Goal: Task Accomplishment & Management: Manage account settings

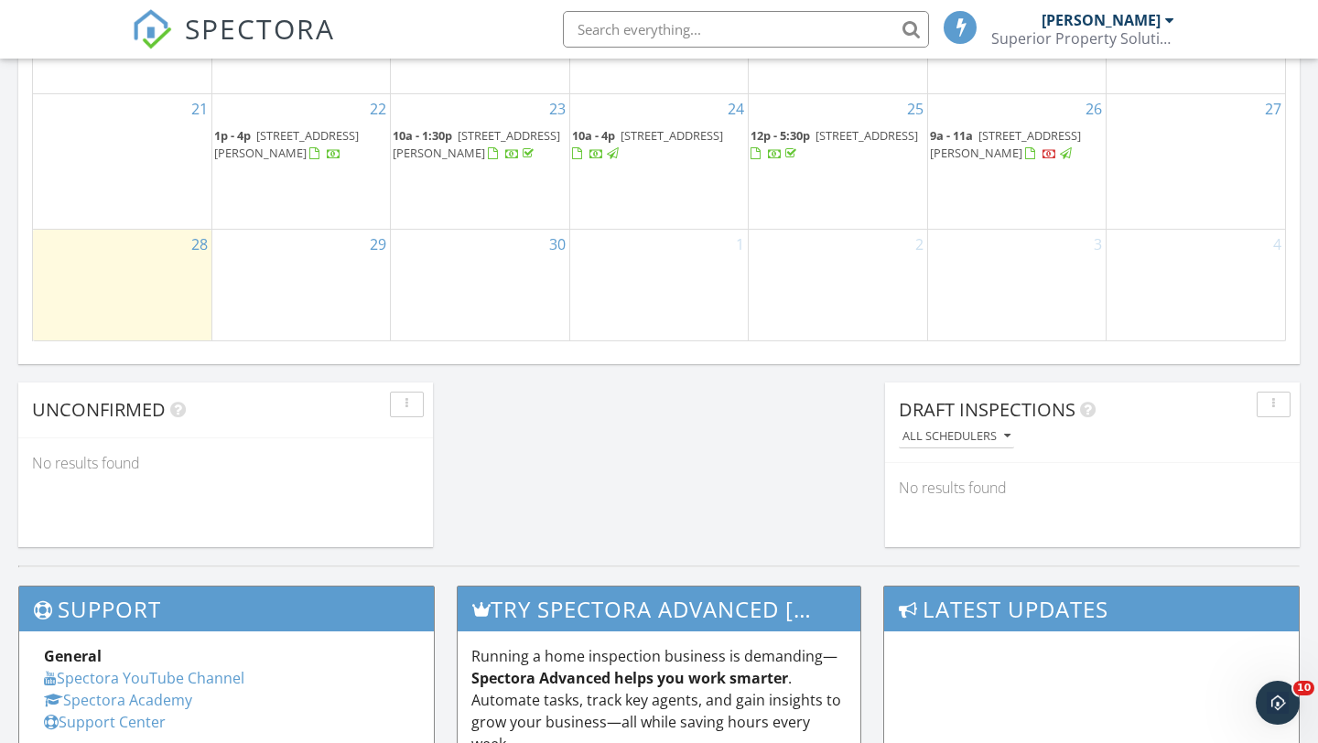
scroll to position [1576, 0]
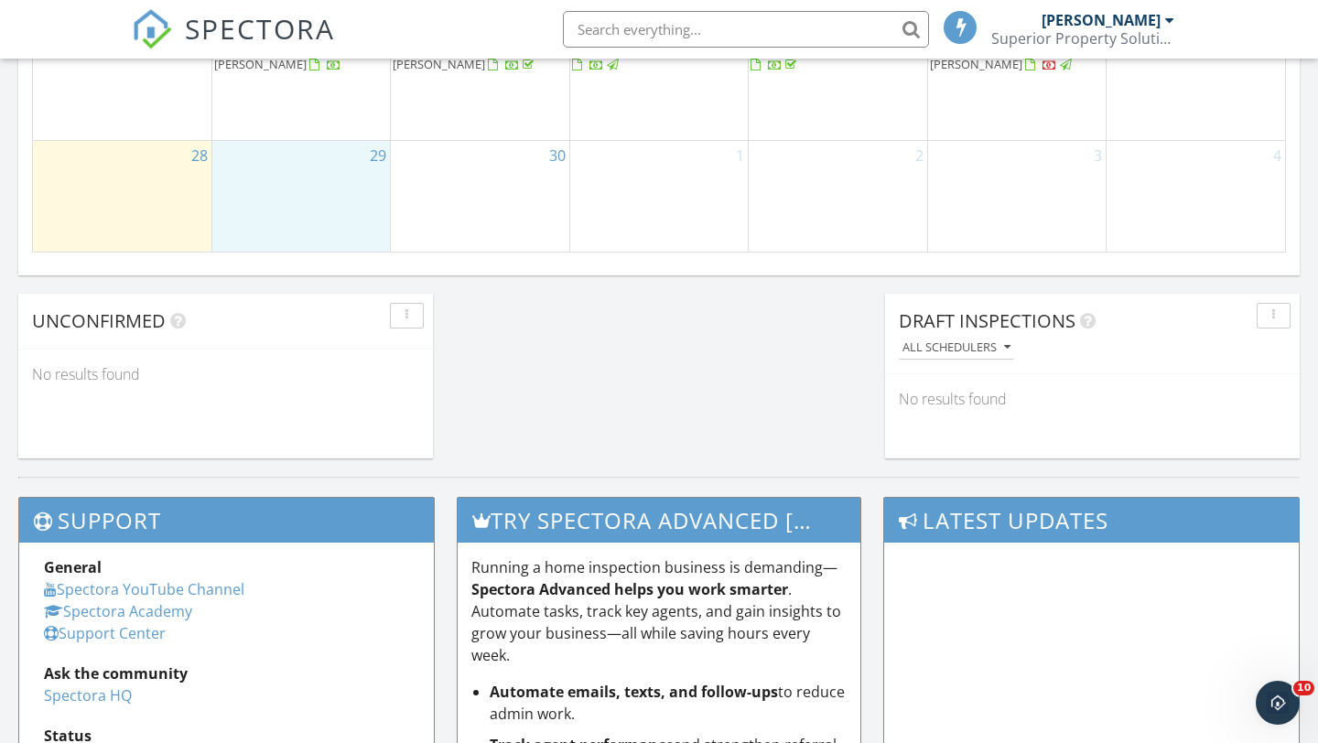
click at [282, 232] on div "29" at bounding box center [301, 196] width 178 height 110
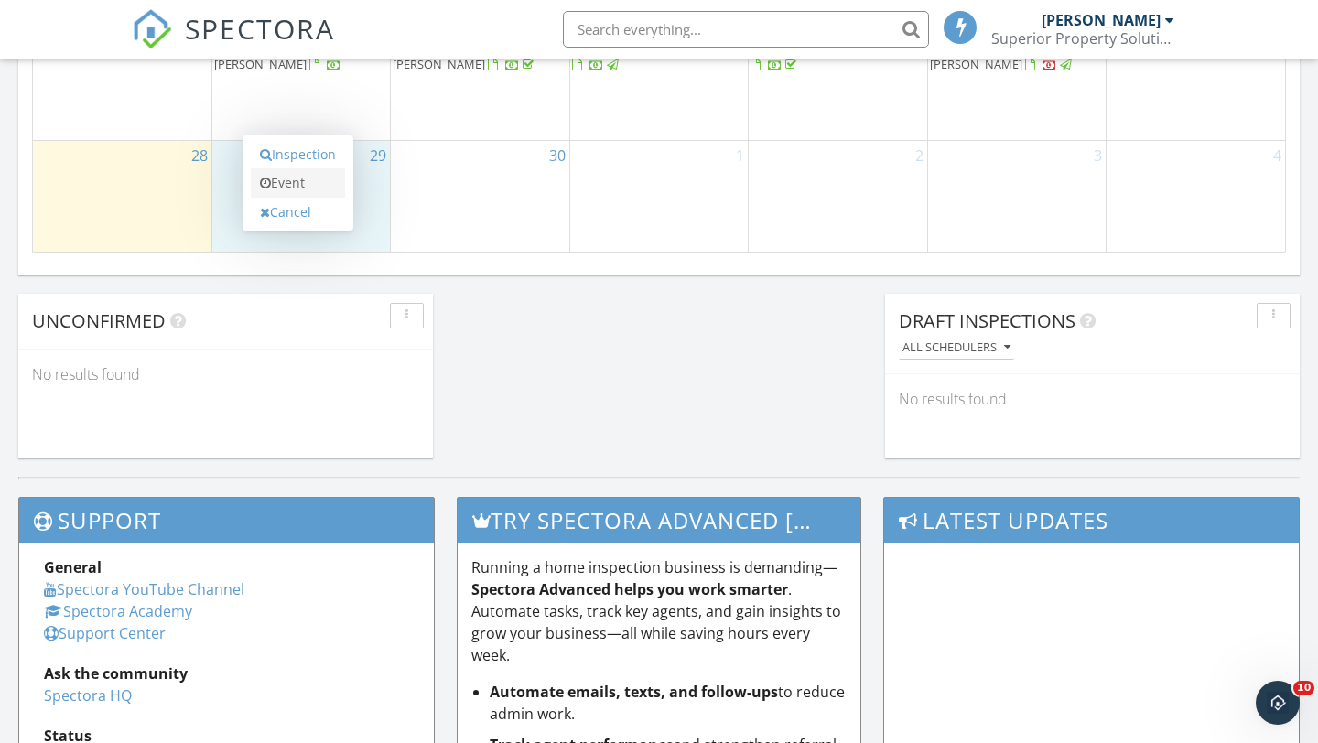
click at [309, 189] on link "Event" at bounding box center [298, 182] width 94 height 29
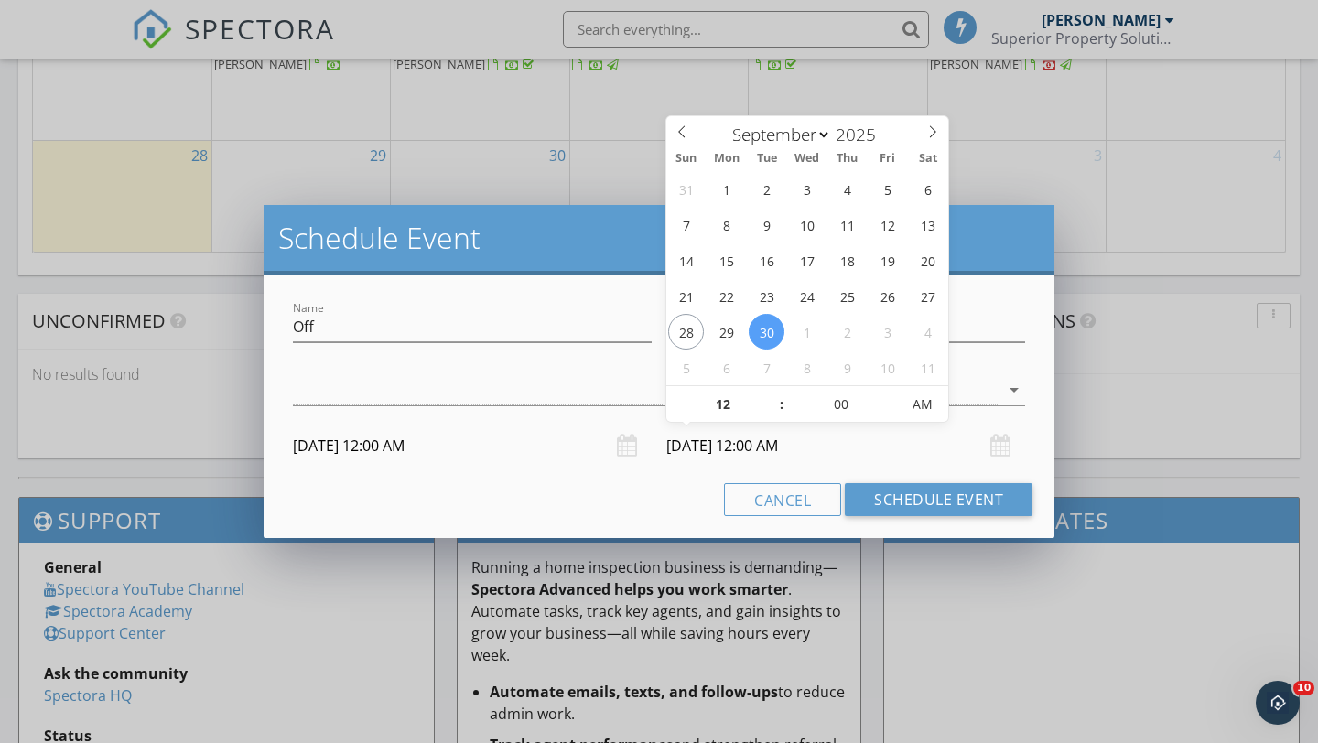
click at [1016, 460] on input "[DATE] 12:00 AM" at bounding box center [845, 446] width 359 height 45
click at [1007, 450] on div "[DATE] 12:00 AM" at bounding box center [845, 446] width 359 height 45
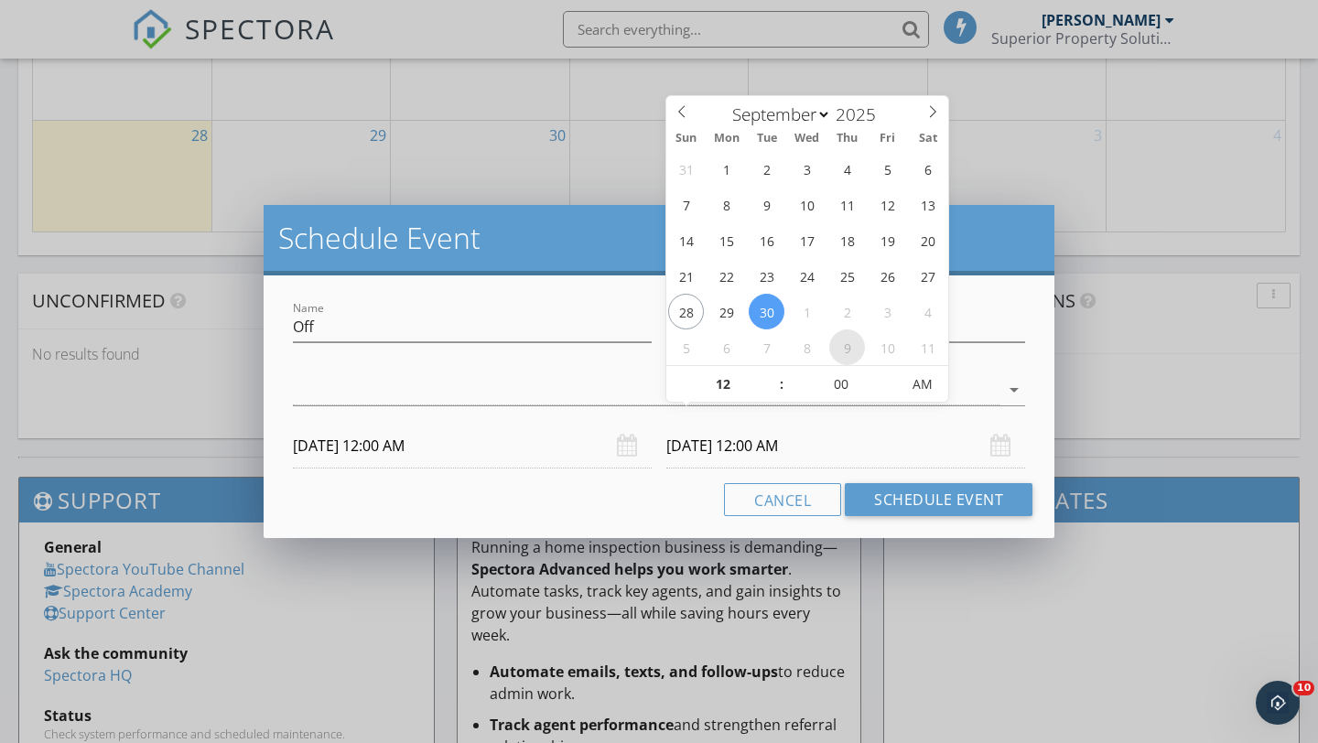
scroll to position [1594, 0]
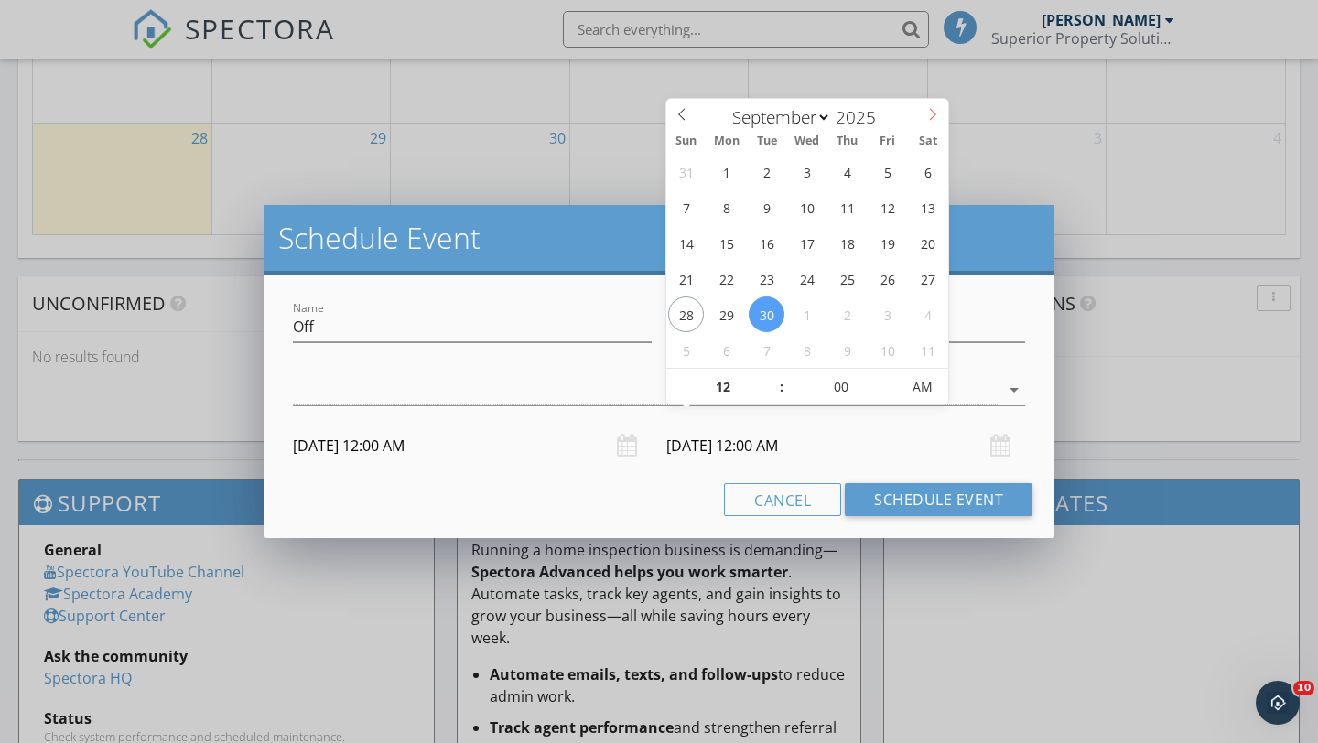
select select "9"
click at [926, 116] on icon at bounding box center [932, 114] width 13 height 13
type input "[DATE] 12:00 AM"
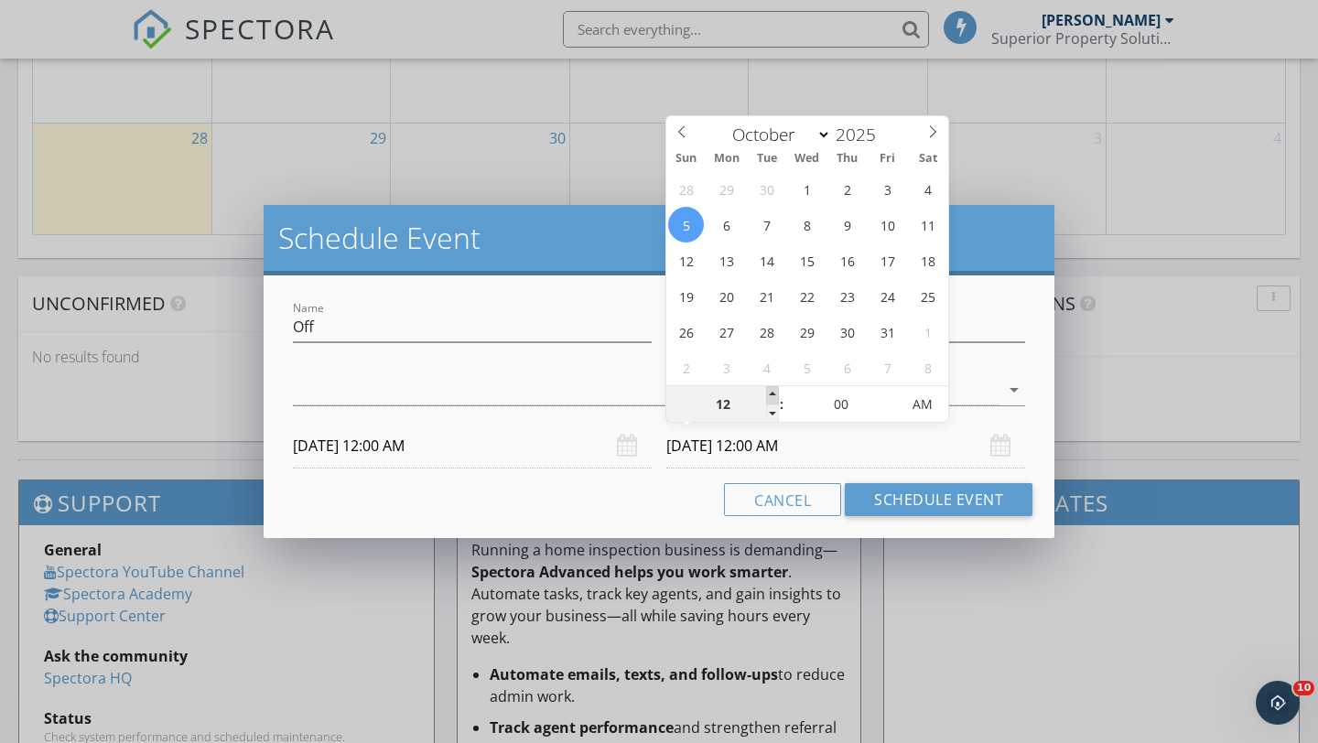
type input "01"
type input "[DATE] 1:00 AM"
click at [776, 390] on span at bounding box center [772, 395] width 13 height 18
type input "02"
type input "[DATE] 2:00 AM"
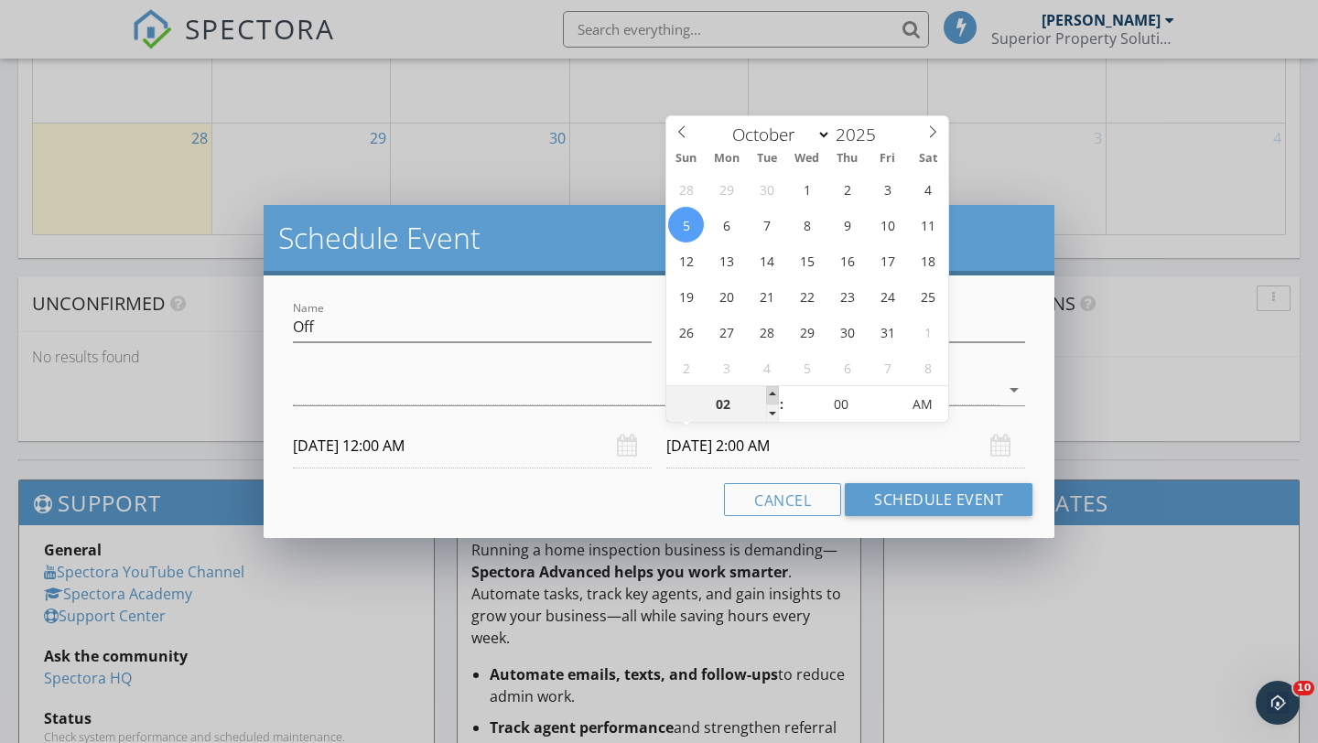
click at [776, 390] on span at bounding box center [772, 395] width 13 height 18
type input "03"
type input "[DATE] 3:00 AM"
click at [776, 390] on span at bounding box center [772, 395] width 13 height 18
type input "04"
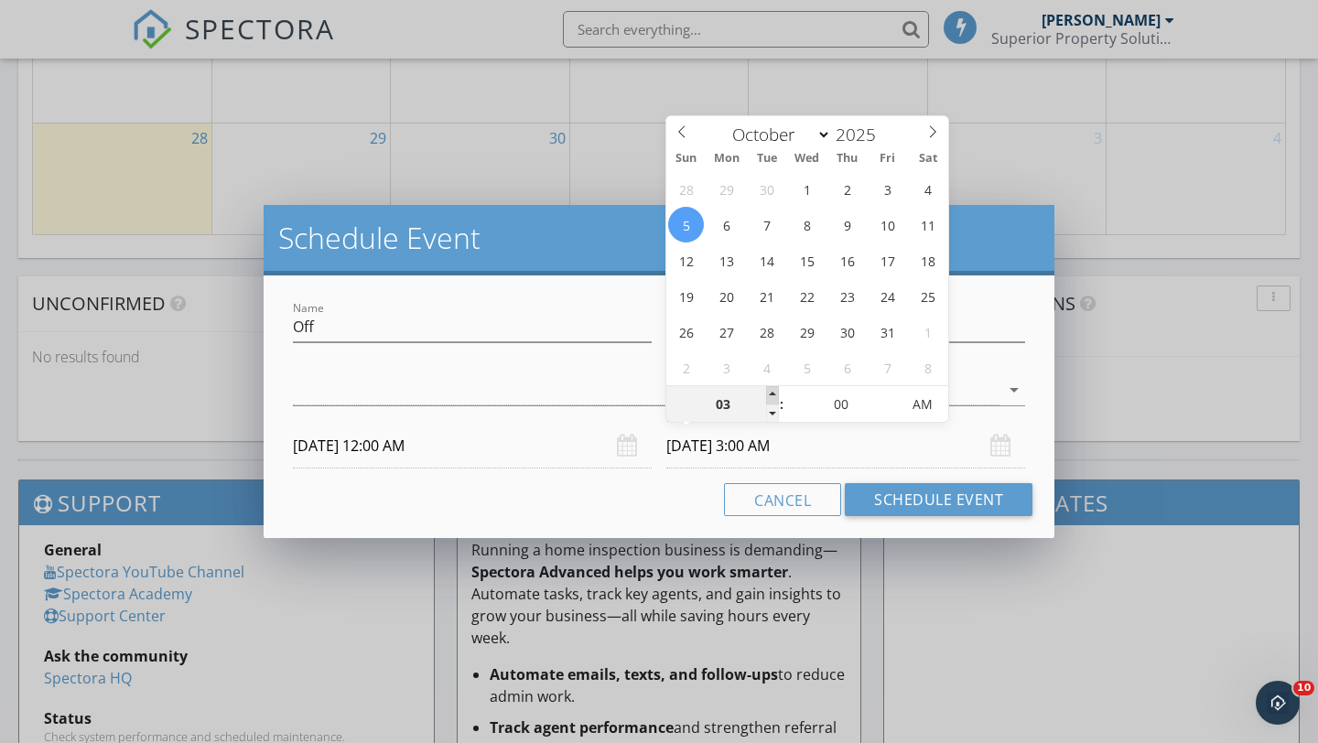
type input "[DATE] 4:00 AM"
click at [776, 390] on span at bounding box center [772, 395] width 13 height 18
type input "05"
type input "[DATE] 5:00 AM"
click at [776, 390] on span at bounding box center [772, 395] width 13 height 18
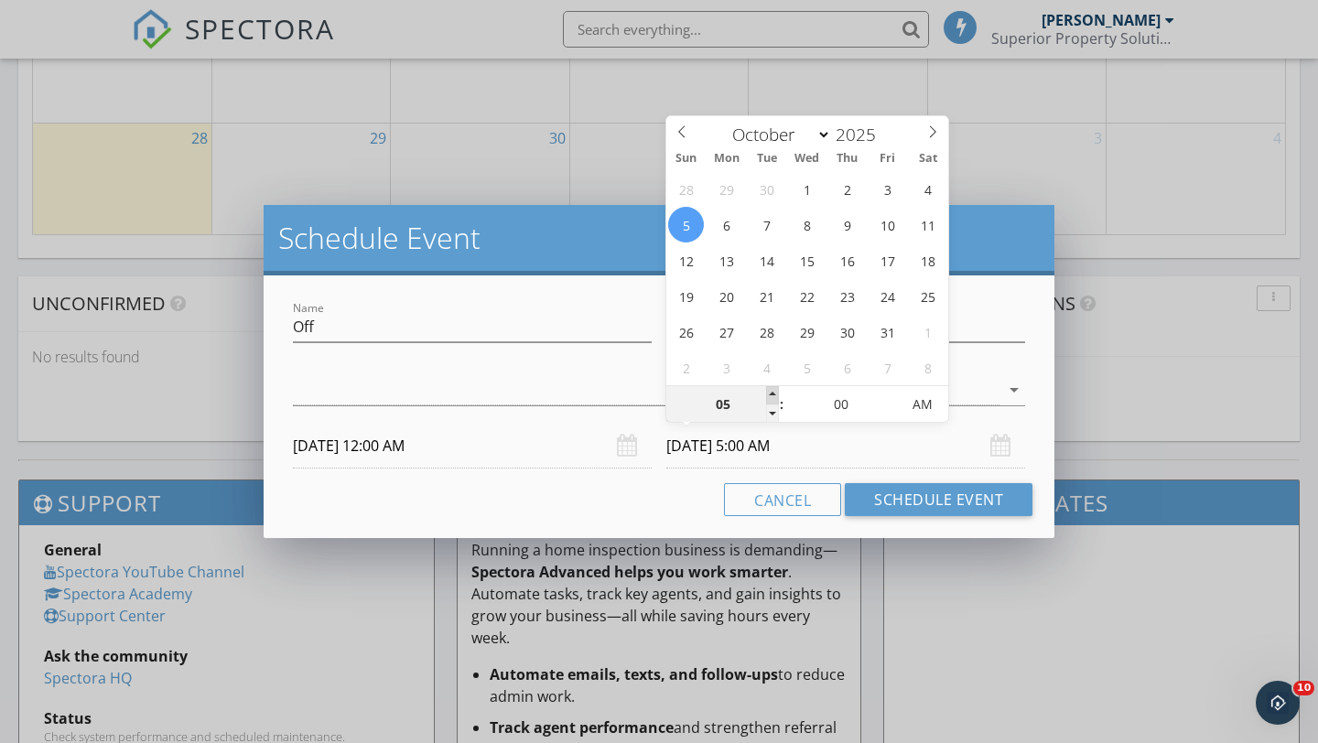
type input "06"
type input "[DATE] 6:00 AM"
click at [776, 390] on span at bounding box center [772, 395] width 13 height 18
type input "07"
type input "[DATE] 7:00 AM"
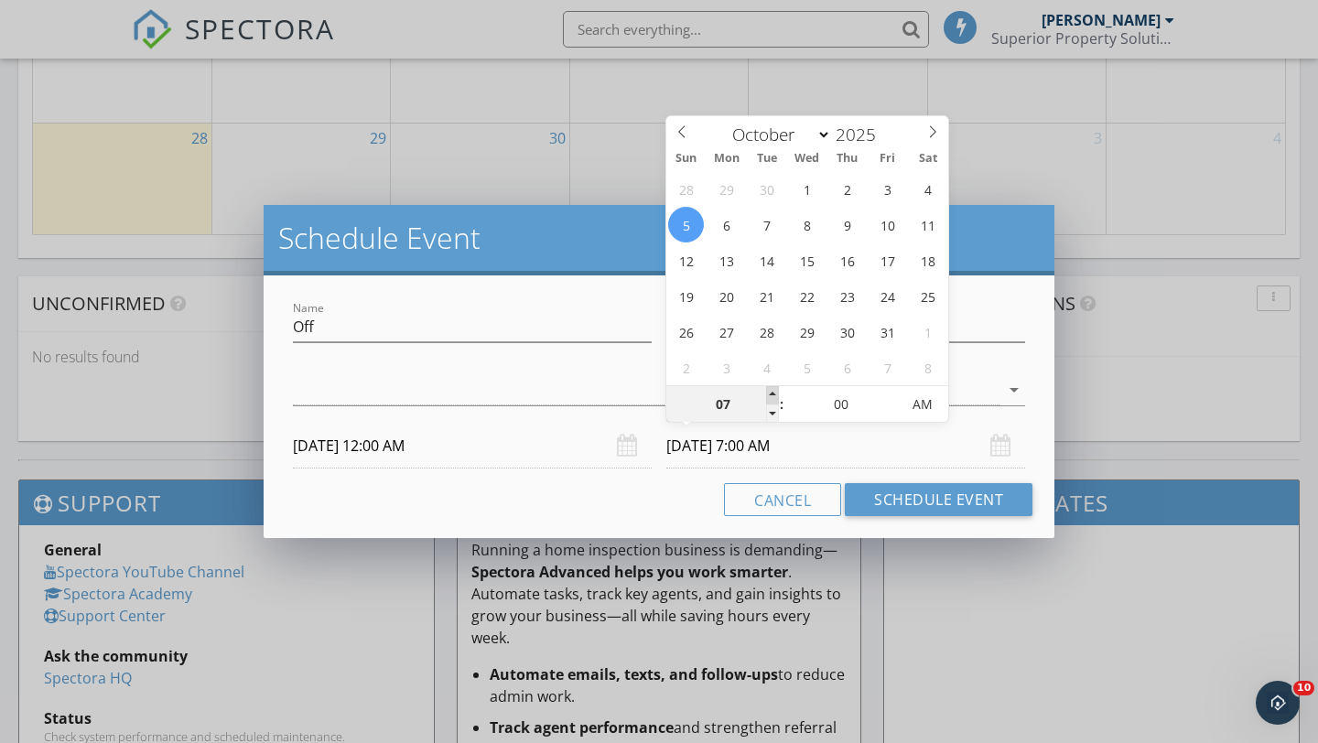
click at [776, 390] on span at bounding box center [772, 395] width 13 height 18
type input "08"
type input "[DATE] 8:00 AM"
click at [776, 390] on span at bounding box center [772, 395] width 13 height 18
type input "09"
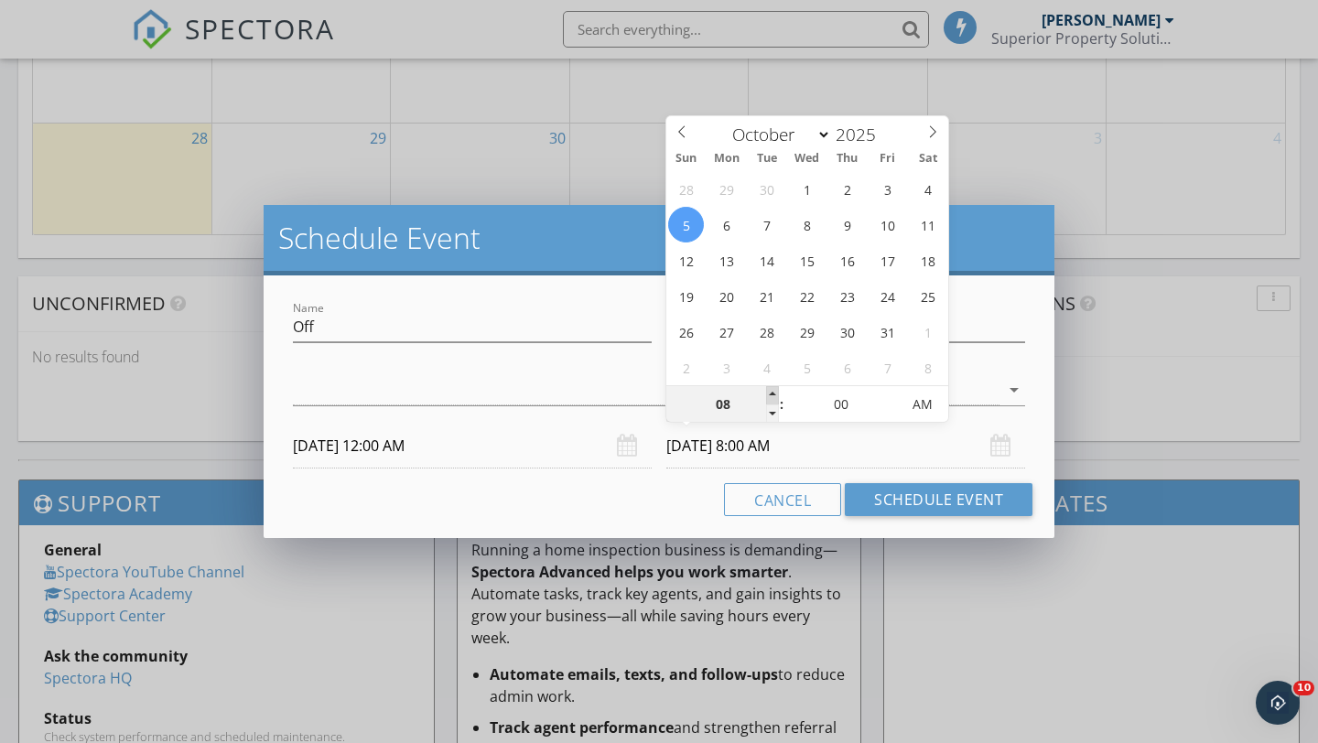
type input "[DATE] 9:00 AM"
click at [776, 390] on span at bounding box center [772, 395] width 13 height 18
type input "10"
type input "[DATE] 10:00 AM"
click at [776, 390] on span at bounding box center [772, 395] width 13 height 18
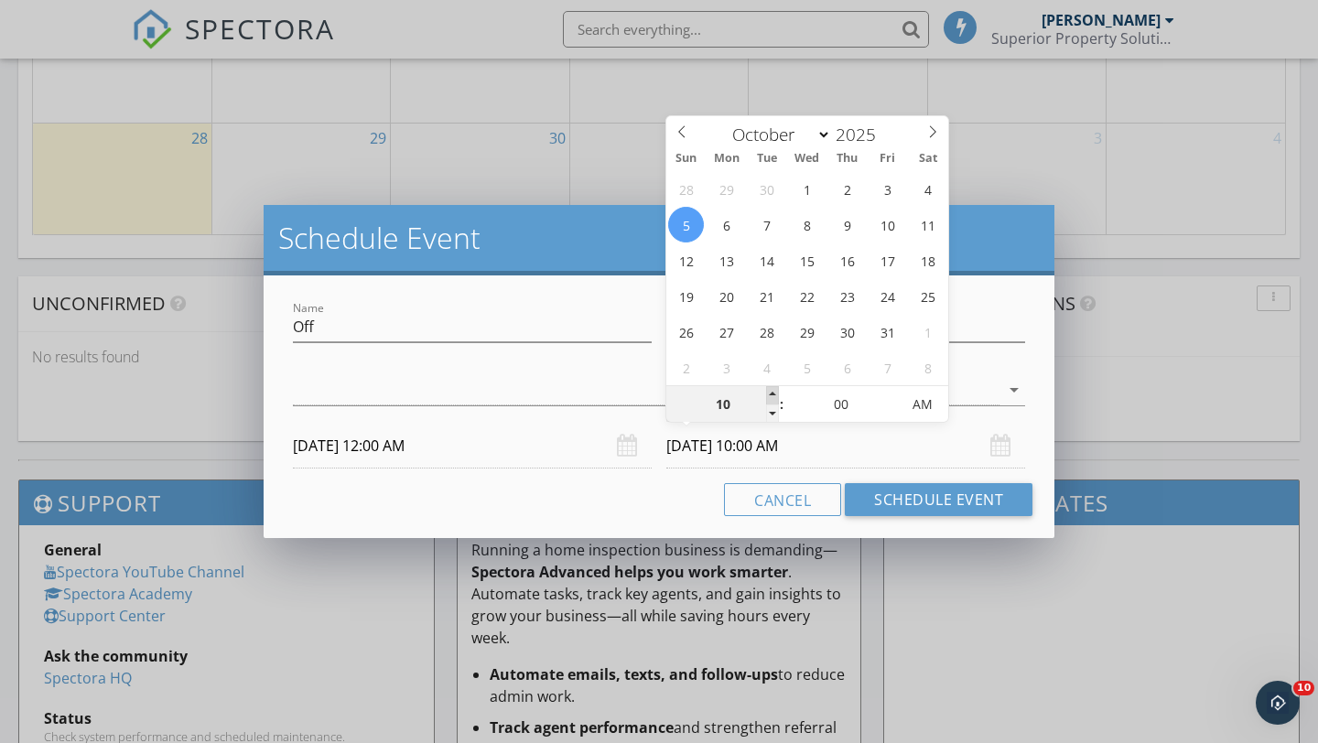
type input "11"
type input "[DATE] 11:00 AM"
click at [776, 390] on span at bounding box center [772, 395] width 13 height 18
type input "12"
type input "[DATE] 12:00 PM"
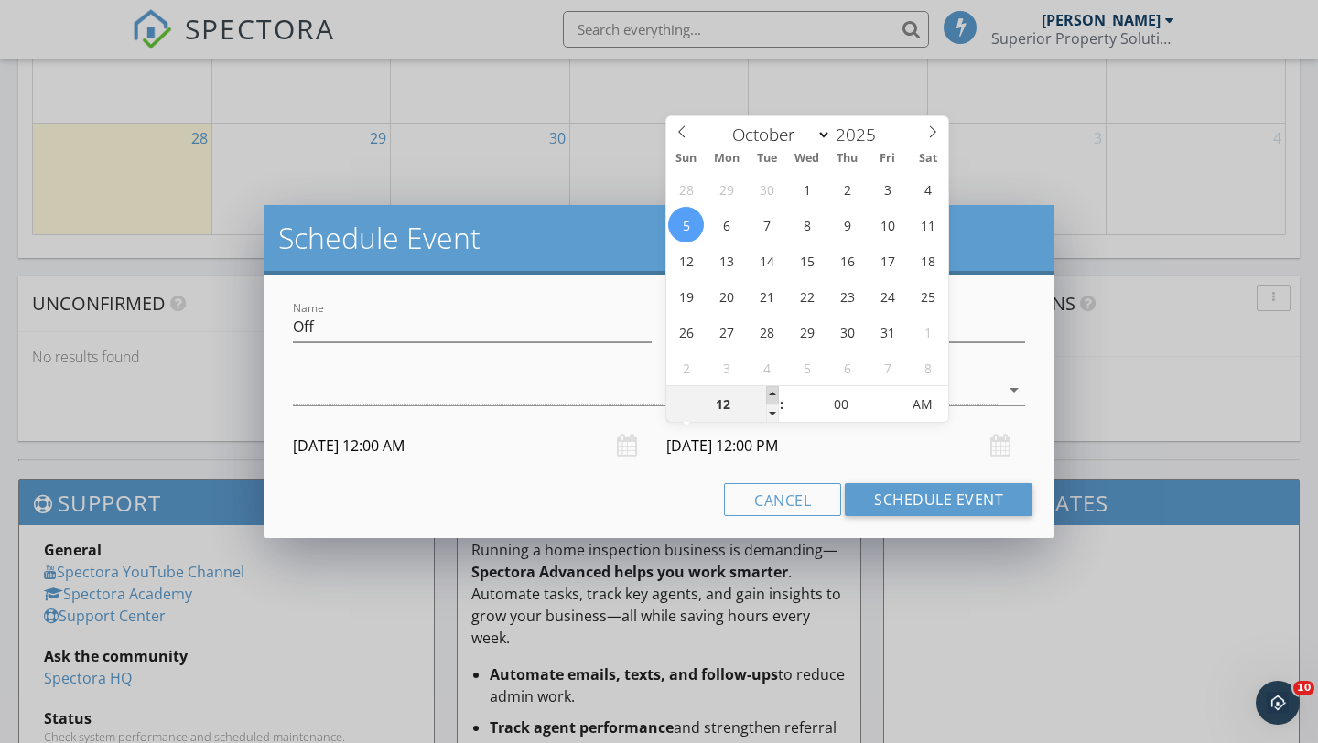
click at [776, 390] on span at bounding box center [772, 395] width 13 height 18
click at [471, 330] on input "Off" at bounding box center [472, 327] width 359 height 30
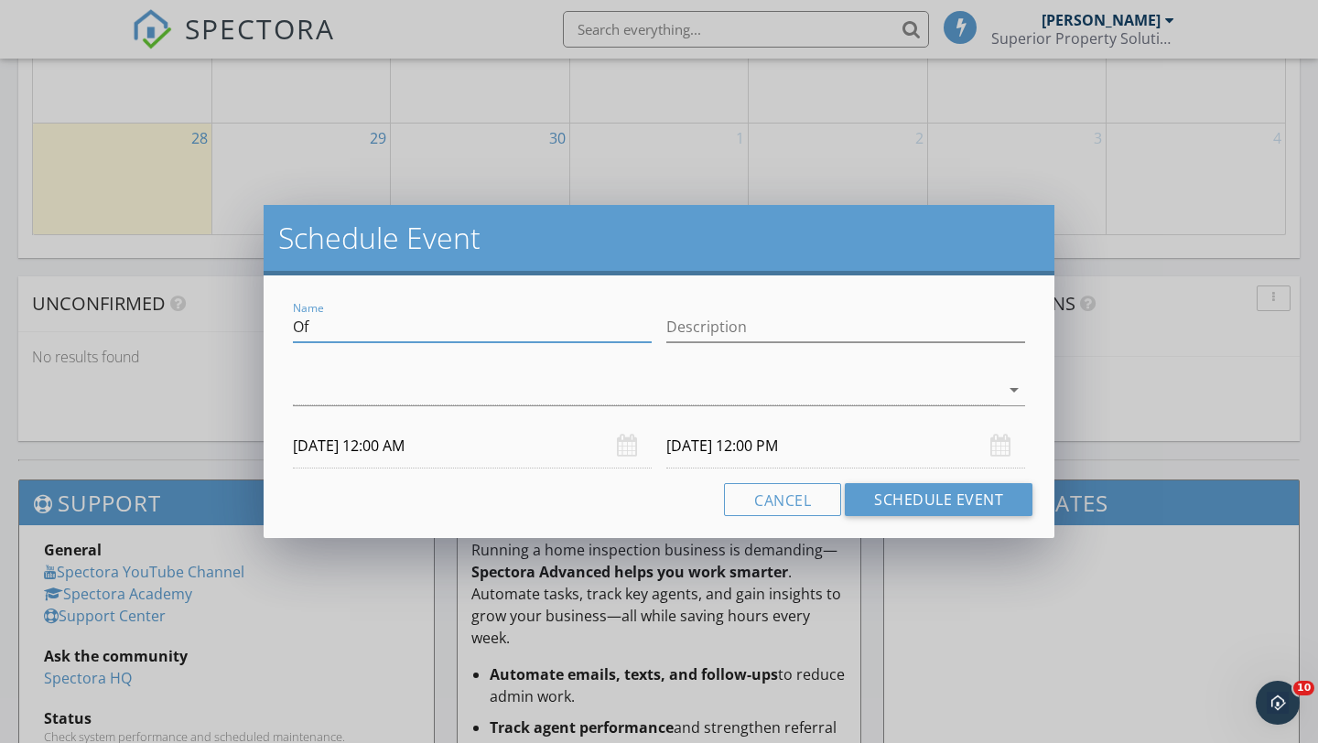
type input "O"
type input "u"
type input "Out of Town"
click at [944, 491] on button "Schedule Event" at bounding box center [939, 499] width 188 height 33
click at [576, 400] on div at bounding box center [646, 390] width 707 height 30
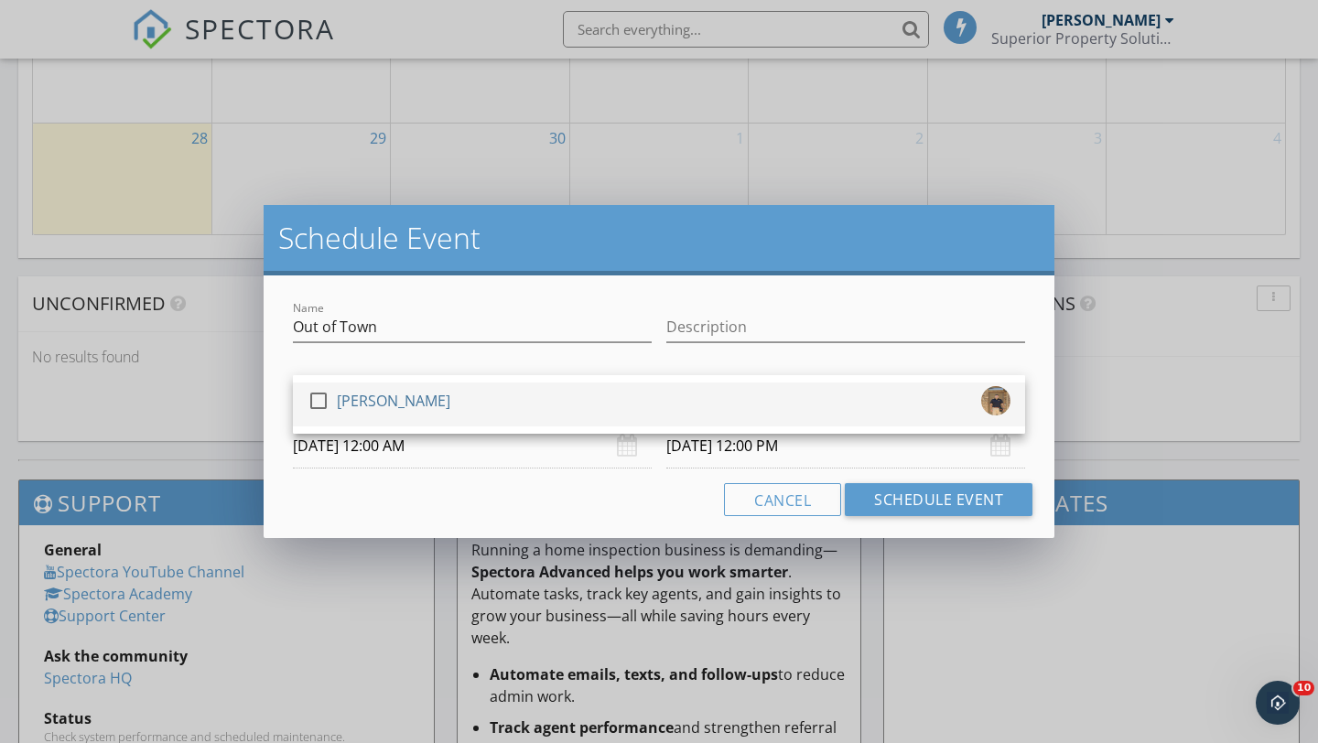
click at [558, 417] on div "check_box_outline_blank [PERSON_NAME]" at bounding box center [659, 404] width 703 height 37
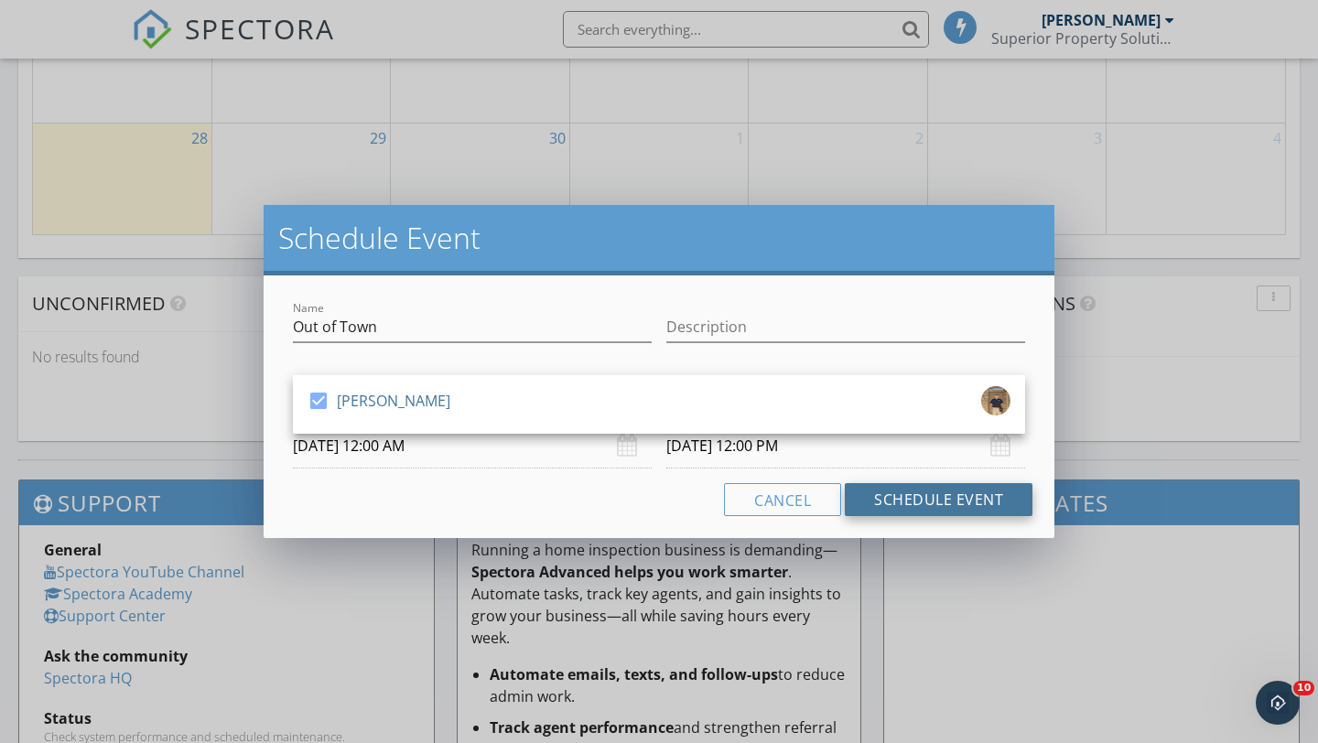
click at [883, 500] on button "Schedule Event" at bounding box center [939, 499] width 188 height 33
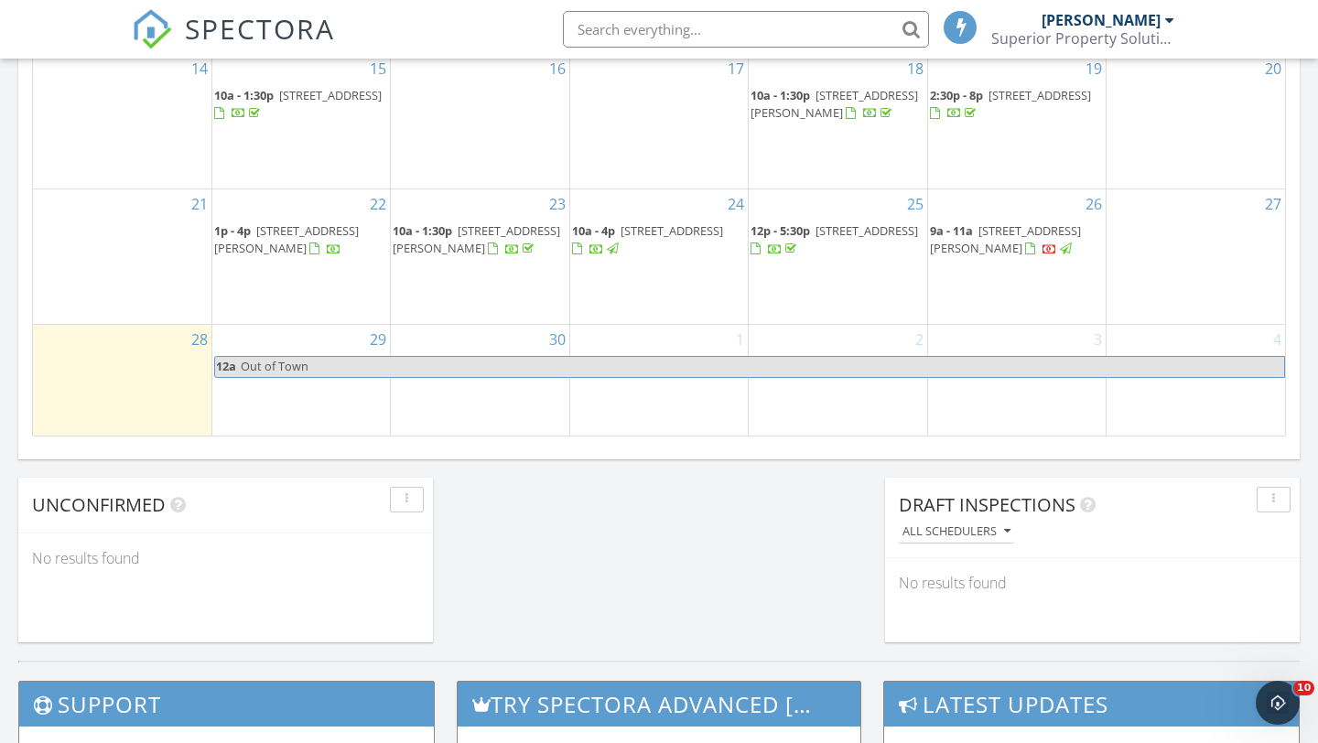
scroll to position [993, 0]
